Goal: Task Accomplishment & Management: Use online tool/utility

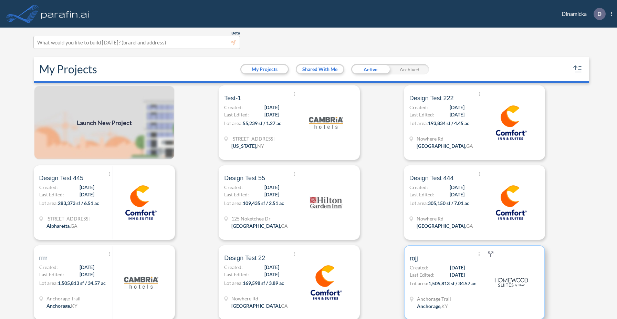
click at [416, 279] on p "Lot area: 1,505,813 sf / 34.57 ac" at bounding box center [445, 284] width 73 height 10
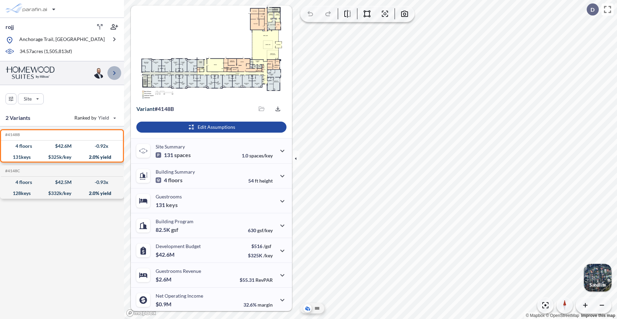
click at [113, 72] on icon "button" at bounding box center [114, 73] width 8 height 8
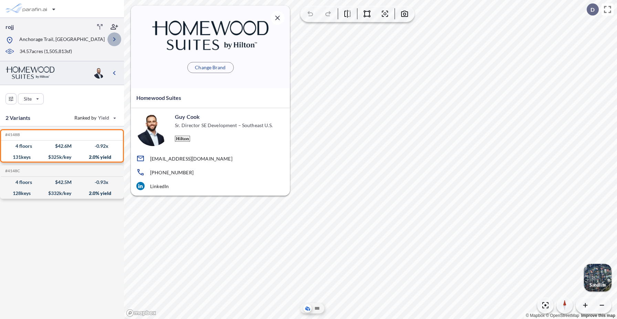
click at [114, 37] on icon "button" at bounding box center [114, 39] width 8 height 8
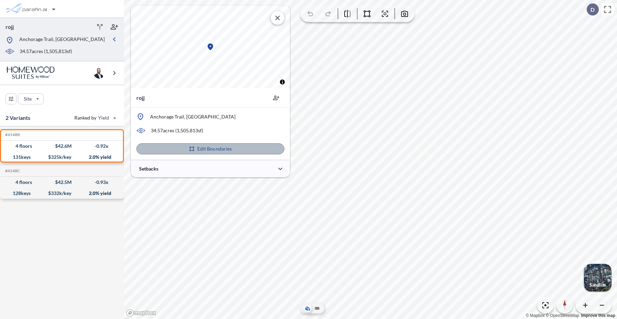
click at [248, 148] on button "Edit Boundaries" at bounding box center [210, 148] width 148 height 11
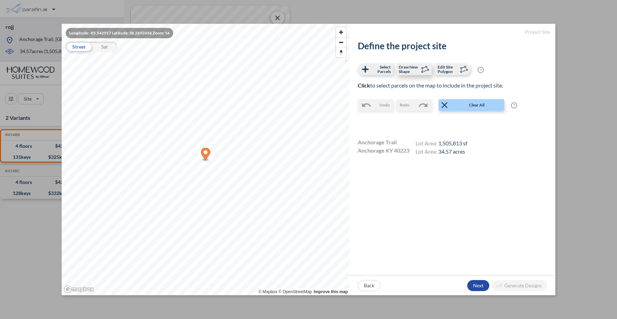
click at [414, 73] on span "Draw New Shape" at bounding box center [408, 69] width 20 height 9
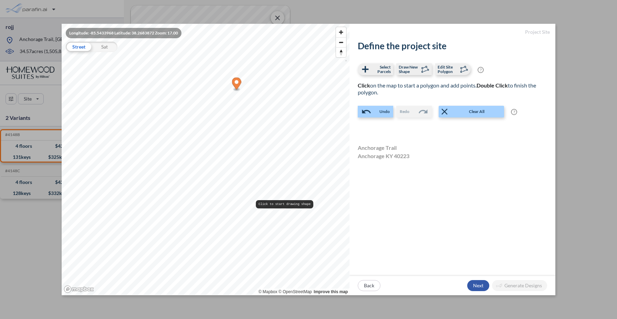
click at [477, 284] on div "button" at bounding box center [478, 285] width 22 height 11
